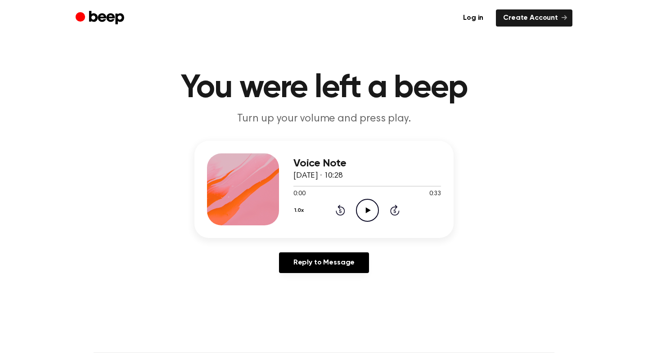
click at [371, 214] on icon "Play Audio" at bounding box center [367, 210] width 23 height 23
click at [364, 208] on icon "Play Audio" at bounding box center [367, 210] width 23 height 23
click at [366, 205] on icon "Play Audio" at bounding box center [367, 210] width 23 height 23
click at [367, 202] on icon "Play Audio" at bounding box center [367, 210] width 23 height 23
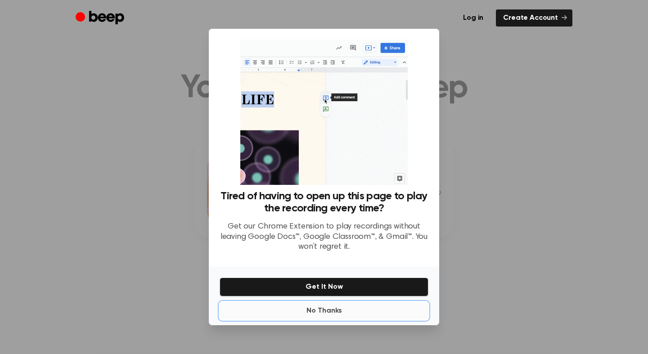
click at [337, 310] on button "No Thanks" at bounding box center [323, 311] width 209 height 18
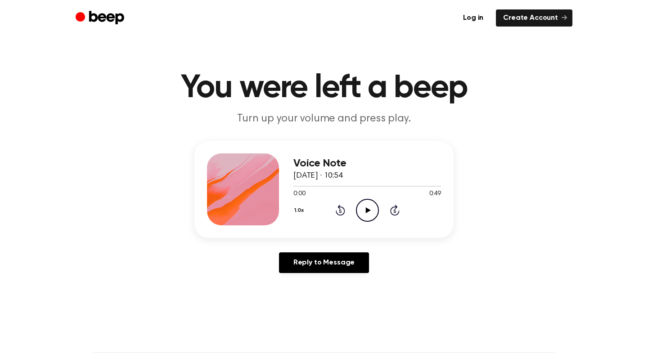
click at [371, 211] on icon "Play Audio" at bounding box center [367, 210] width 23 height 23
